Goal: Information Seeking & Learning: Learn about a topic

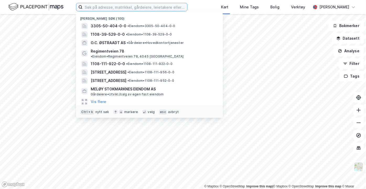
click at [103, 8] on input at bounding box center [135, 7] width 105 height 8
paste input "[STREET_ADDRESS]"
type input "[STREET_ADDRESS]"
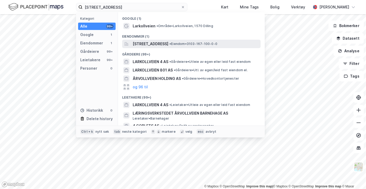
click at [146, 42] on span "[STREET_ADDRESS]" at bounding box center [151, 44] width 36 height 6
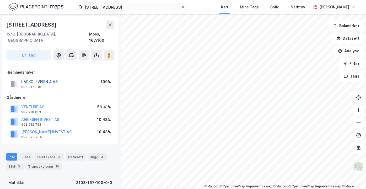
click at [0, 0] on button "LARKOLLVEIEN 4 AS" at bounding box center [0, 0] width 0 height 0
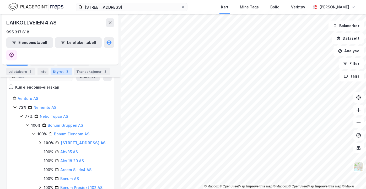
scroll to position [85, 0]
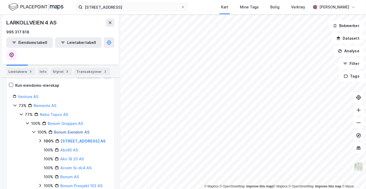
click at [76, 130] on link "Bonum Eiendom AS" at bounding box center [71, 132] width 35 height 4
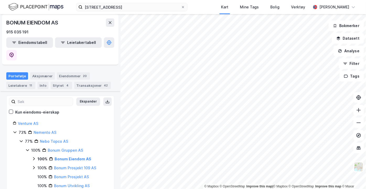
scroll to position [58, 0]
click at [72, 156] on link "Bonum Eiendom AS" at bounding box center [73, 158] width 37 height 4
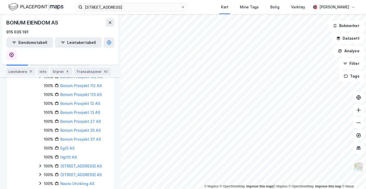
scroll to position [185, 0]
click at [73, 172] on link "[STREET_ADDRESS] AS" at bounding box center [80, 174] width 41 height 4
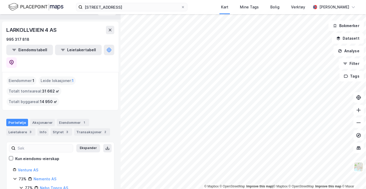
scroll to position [10, 0]
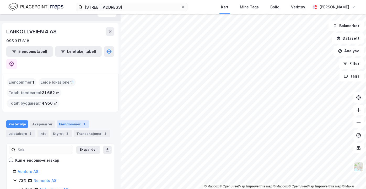
click at [62, 120] on div "Eiendommer 1" at bounding box center [73, 123] width 32 height 7
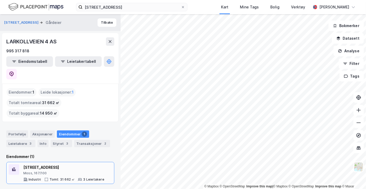
drag, startPoint x: 58, startPoint y: 145, endPoint x: 63, endPoint y: 148, distance: 5.4
click at [63, 171] on div "Moss, 167/100" at bounding box center [63, 173] width 81 height 4
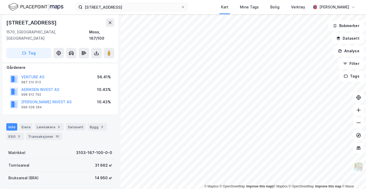
scroll to position [30, 0]
click at [97, 50] on icon at bounding box center [96, 52] width 5 height 5
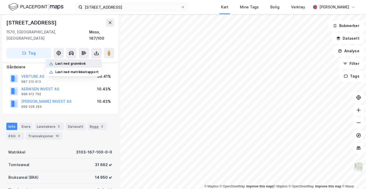
click at [90, 61] on div "Last ned grunnbok" at bounding box center [74, 63] width 56 height 8
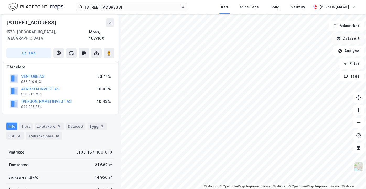
click at [351, 40] on button "Datasett" at bounding box center [348, 38] width 32 height 11
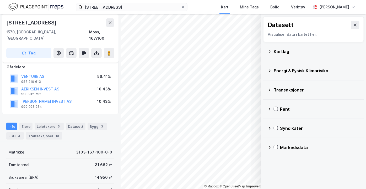
click at [276, 53] on div "Kartlag" at bounding box center [317, 51] width 86 height 6
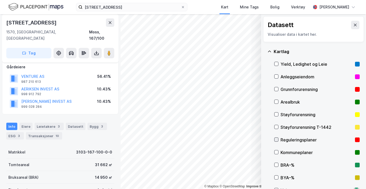
click at [276, 139] on icon at bounding box center [277, 140] width 4 height 4
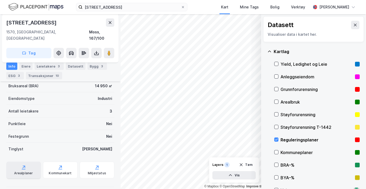
click at [25, 164] on div "Arealplaner" at bounding box center [23, 169] width 35 height 17
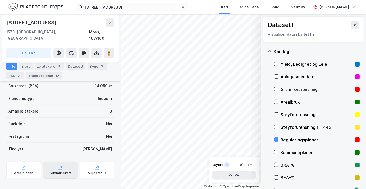
click at [67, 171] on div "Kommunekart" at bounding box center [60, 173] width 23 height 4
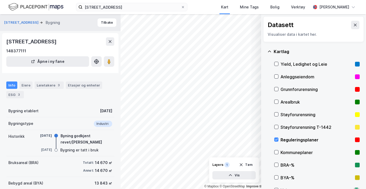
click at [14, 86] on div "Info" at bounding box center [11, 84] width 11 height 7
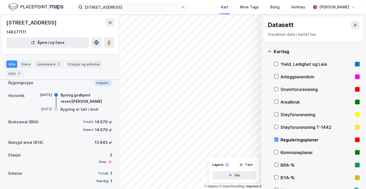
scroll to position [45, 0]
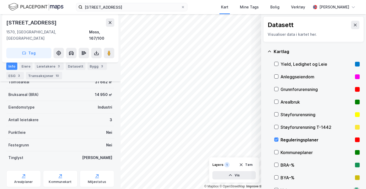
scroll to position [122, 0]
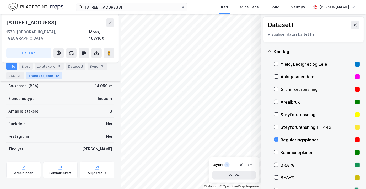
click at [47, 76] on div "Transaksjoner 10" at bounding box center [44, 75] width 36 height 7
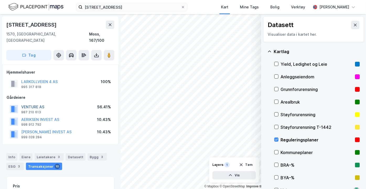
click at [0, 0] on button "VENTURE AS" at bounding box center [0, 0] width 0 height 0
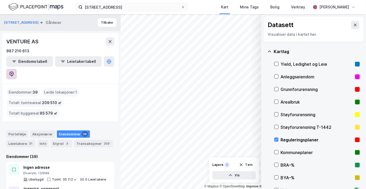
click at [14, 71] on icon at bounding box center [11, 73] width 5 height 5
